Goal: Check status

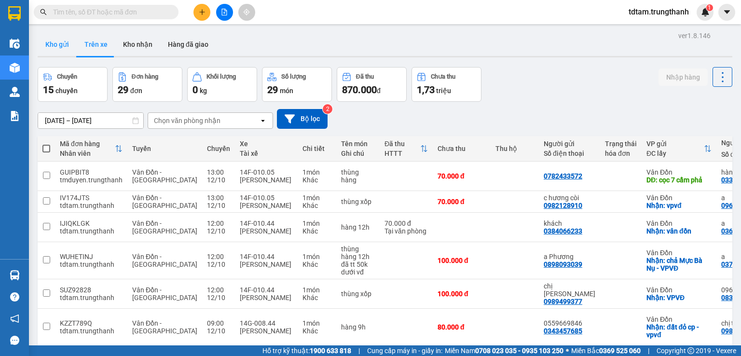
click at [62, 46] on button "Kho gửi" at bounding box center [57, 44] width 39 height 23
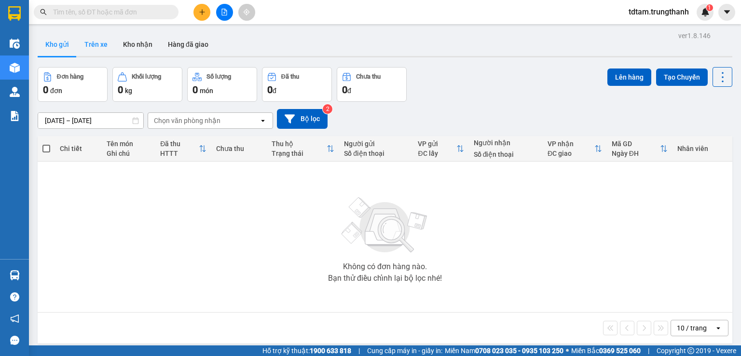
click at [96, 42] on button "Trên xe" at bounding box center [96, 44] width 39 height 23
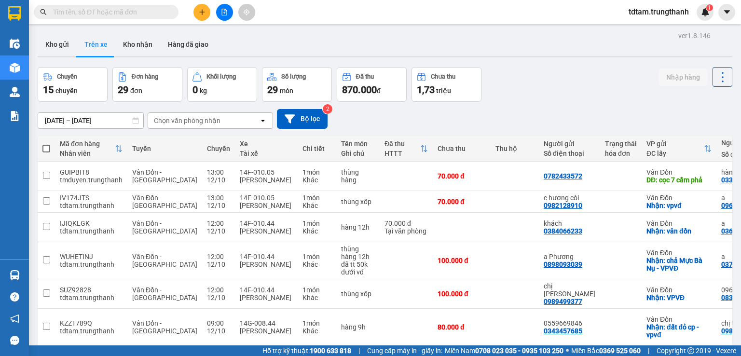
drag, startPoint x: 51, startPoint y: 49, endPoint x: 57, endPoint y: 57, distance: 10.3
click at [57, 57] on div "Kho gửi Trên xe Kho nhận Hàng đã giao" at bounding box center [385, 46] width 695 height 26
click at [60, 49] on button "Kho gửi" at bounding box center [57, 44] width 39 height 23
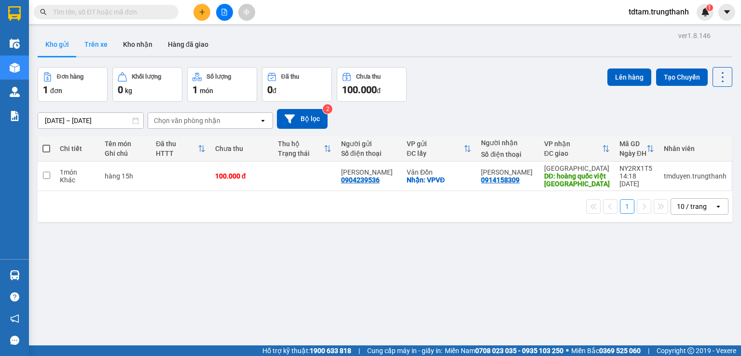
click at [94, 44] on button "Trên xe" at bounding box center [96, 44] width 39 height 23
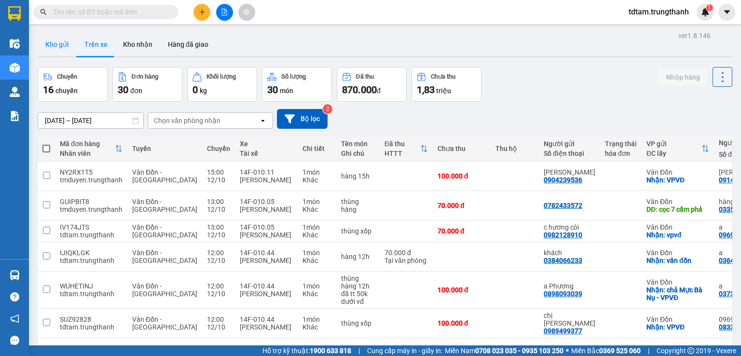
click at [55, 49] on button "Kho gửi" at bounding box center [57, 44] width 39 height 23
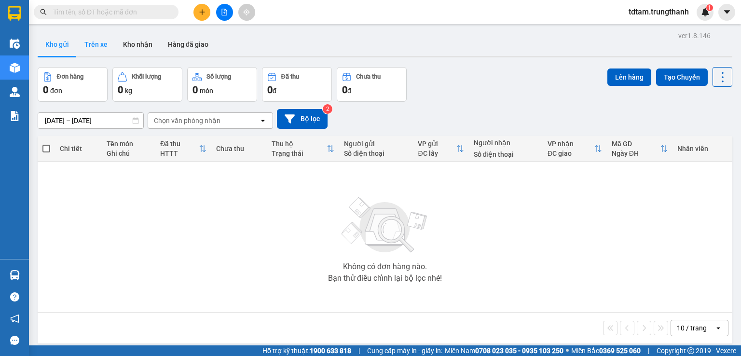
click at [89, 42] on button "Trên xe" at bounding box center [96, 44] width 39 height 23
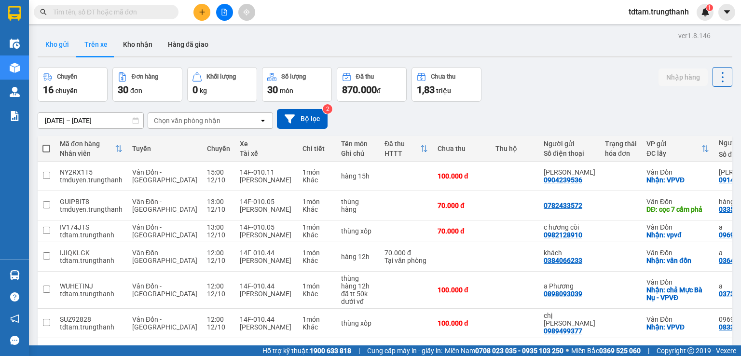
click at [56, 49] on button "Kho gửi" at bounding box center [57, 44] width 39 height 23
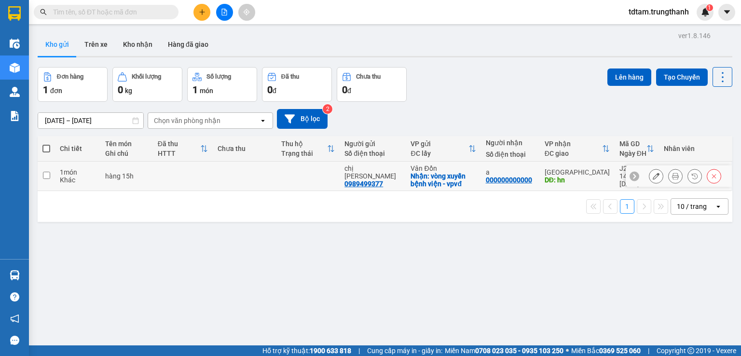
click at [120, 183] on td "hàng 15h" at bounding box center [126, 176] width 52 height 29
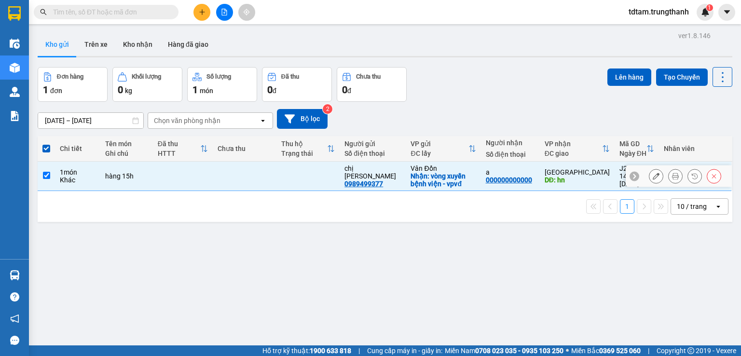
click at [46, 173] on input "checkbox" at bounding box center [46, 175] width 7 height 7
checkbox input "false"
